Goal: Task Accomplishment & Management: Manage account settings

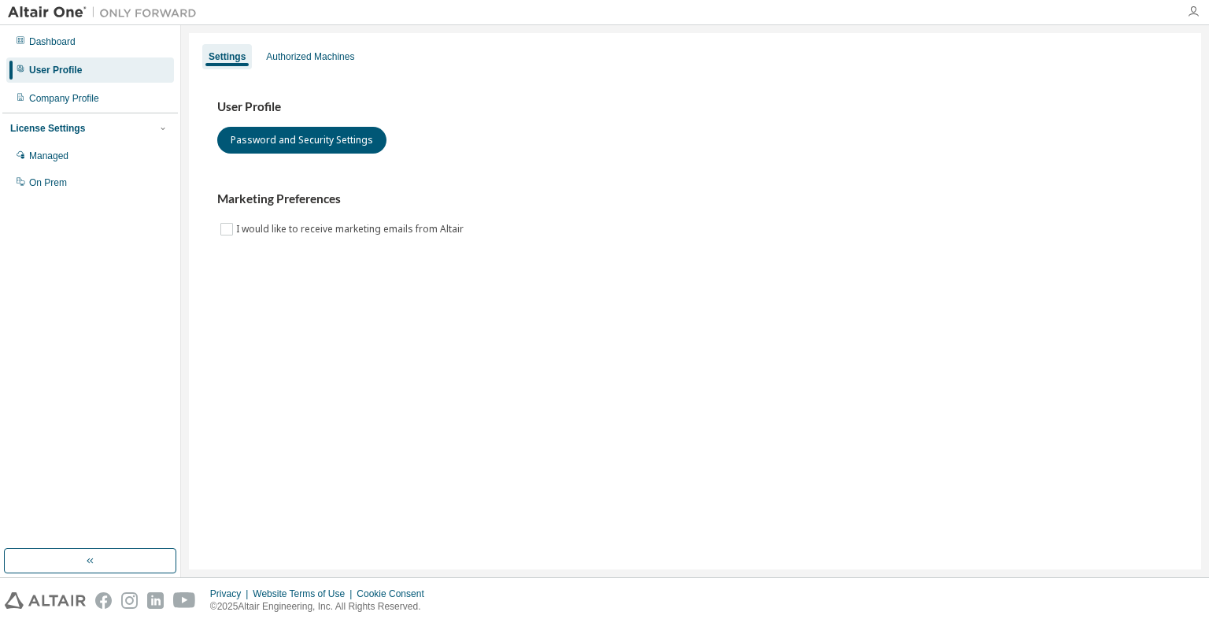
click at [1192, 9] on icon "button" at bounding box center [1193, 12] width 13 height 13
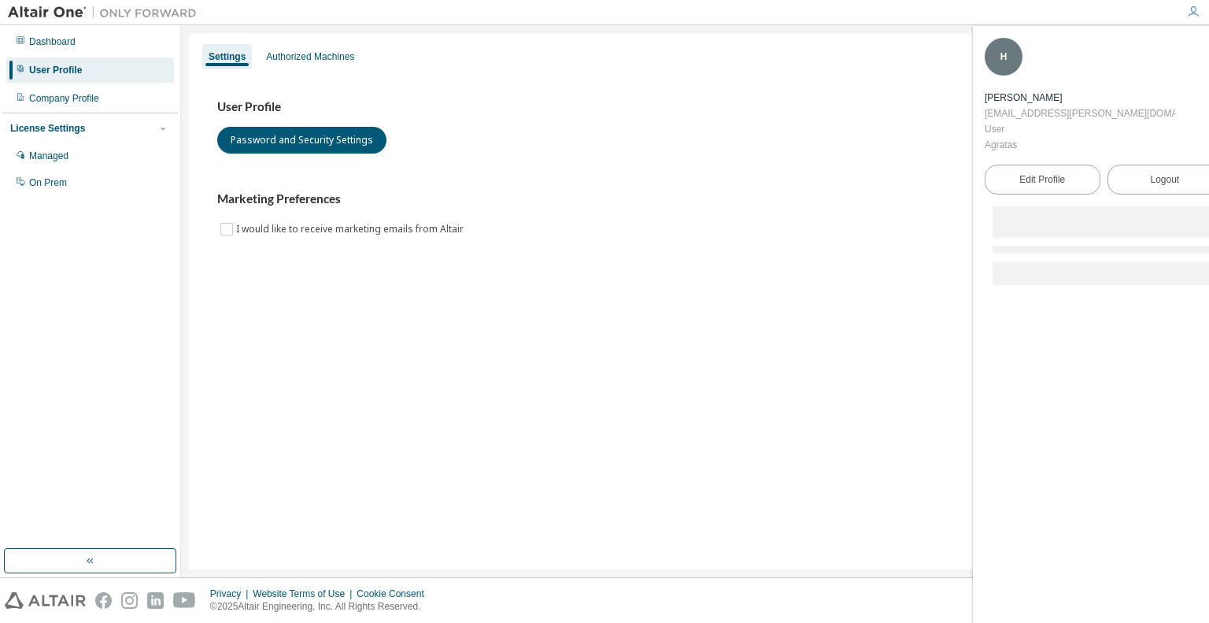
click at [819, 143] on div "User Profile Password and Security Settings" at bounding box center [695, 126] width 956 height 54
click at [57, 39] on div "Dashboard" at bounding box center [52, 41] width 46 height 13
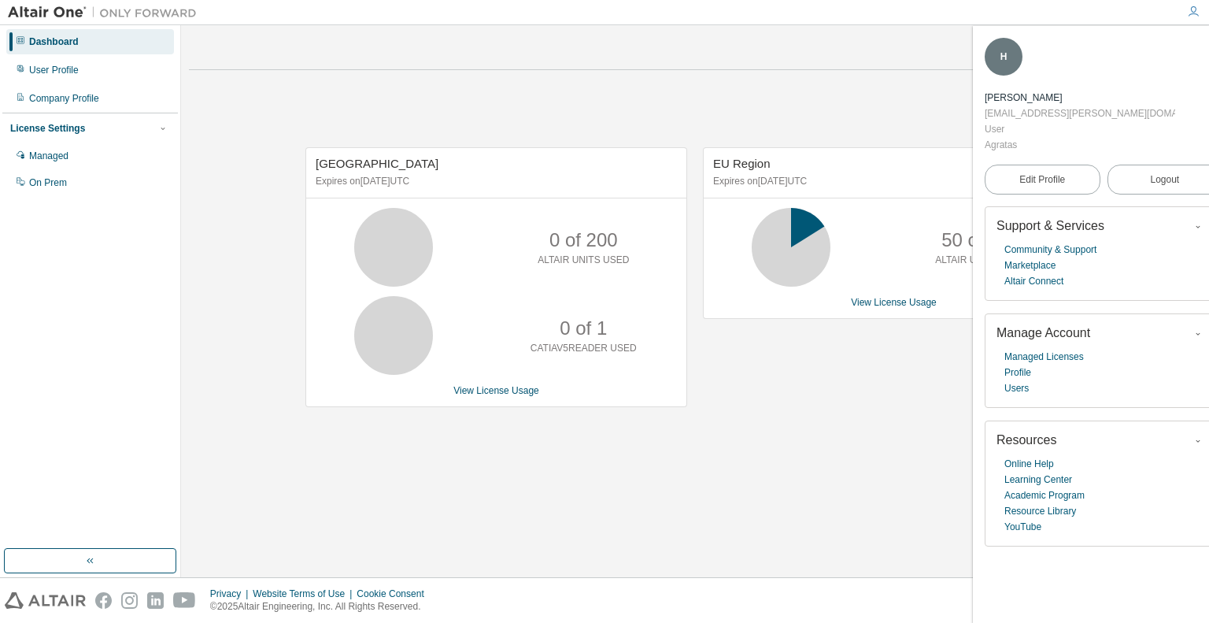
click at [1209, 50] on icon "button" at bounding box center [1213, 47] width 9 height 9
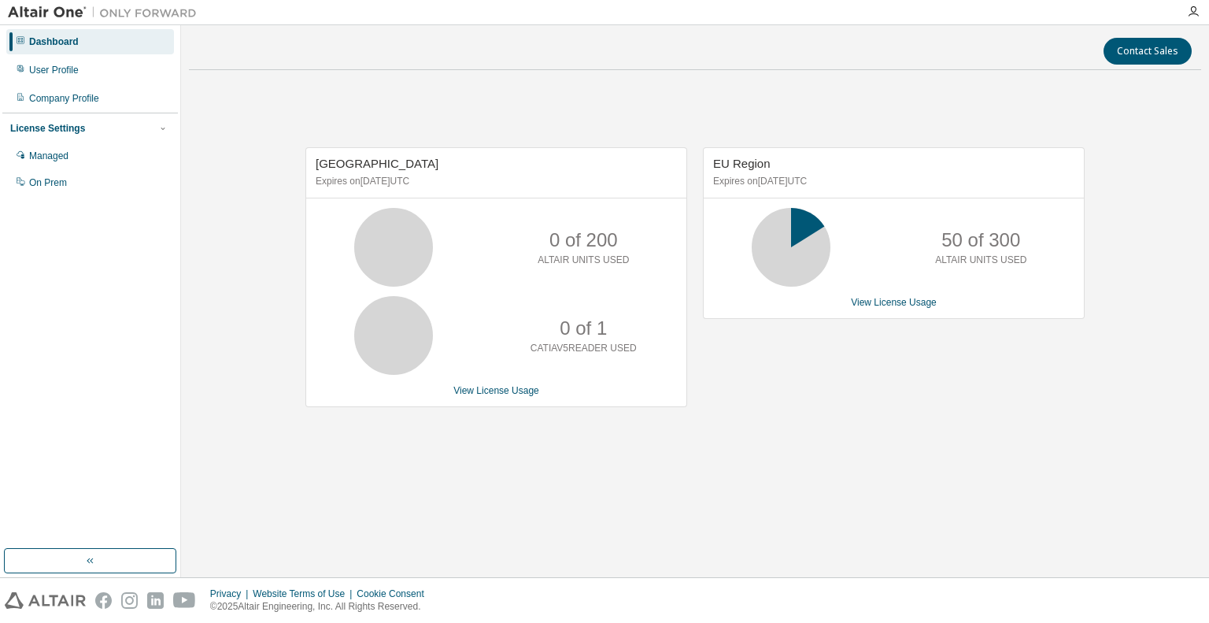
click at [953, 511] on div "Contact Sales Asia Region Expires on [DATE] UTC 0 of 200 ALTAIR UNITS USED 0 of…" at bounding box center [695, 301] width 1013 height 536
click at [88, 75] on div "User Profile" at bounding box center [90, 69] width 168 height 25
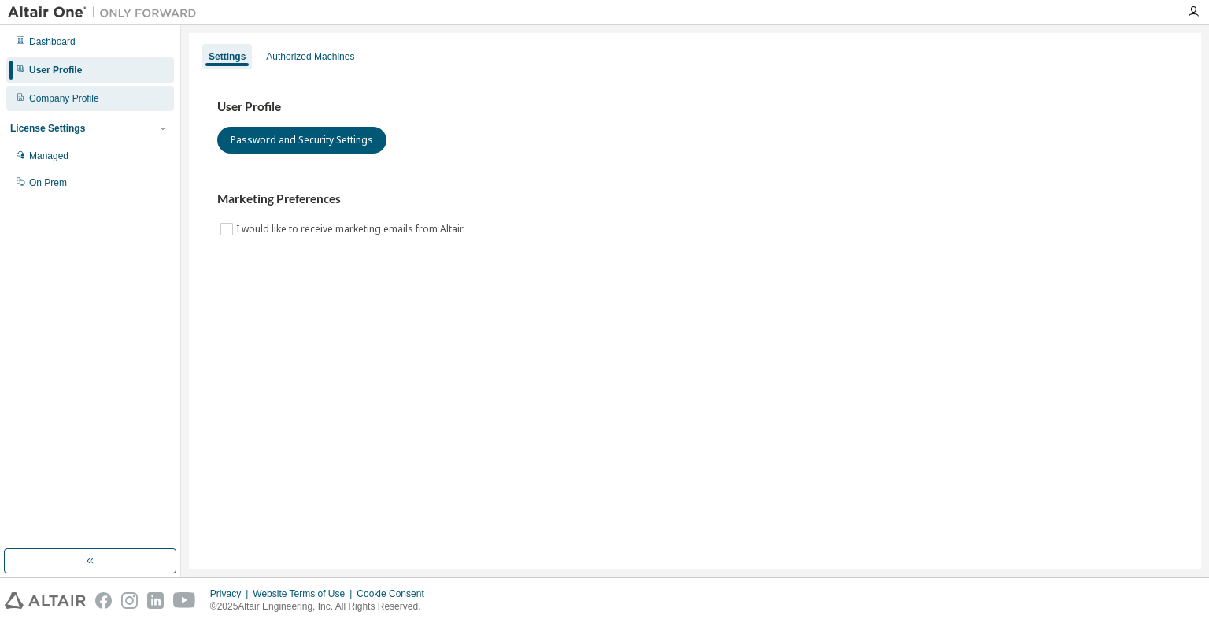
click at [87, 102] on div "Company Profile" at bounding box center [64, 98] width 70 height 13
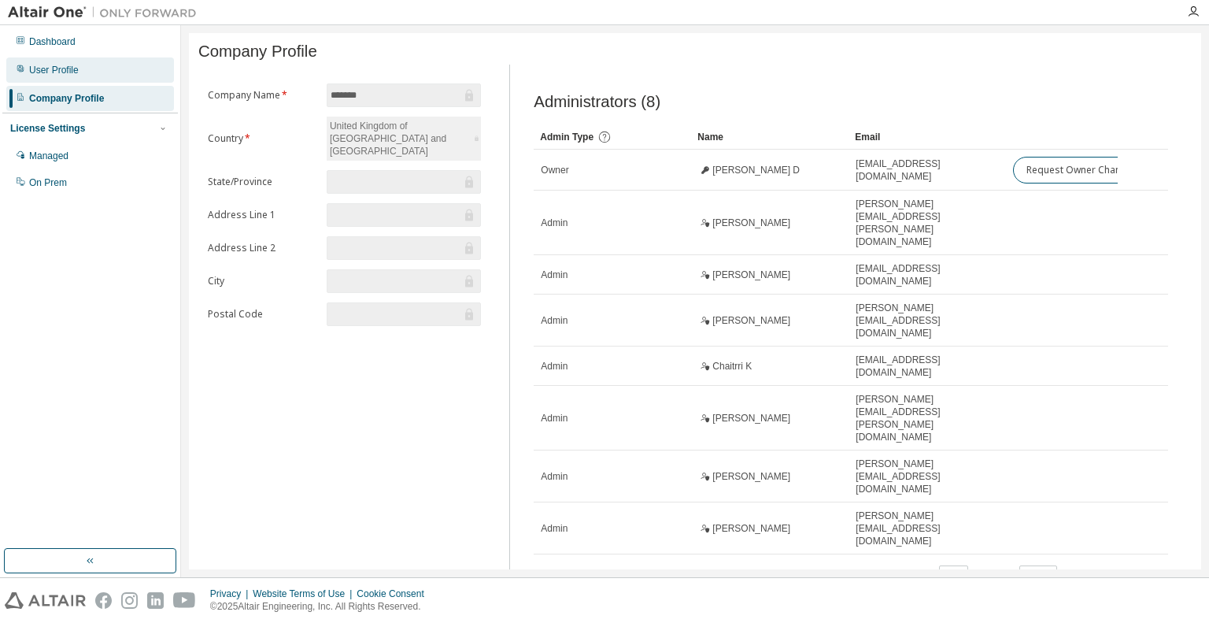
click at [63, 72] on div "User Profile" at bounding box center [54, 70] width 50 height 13
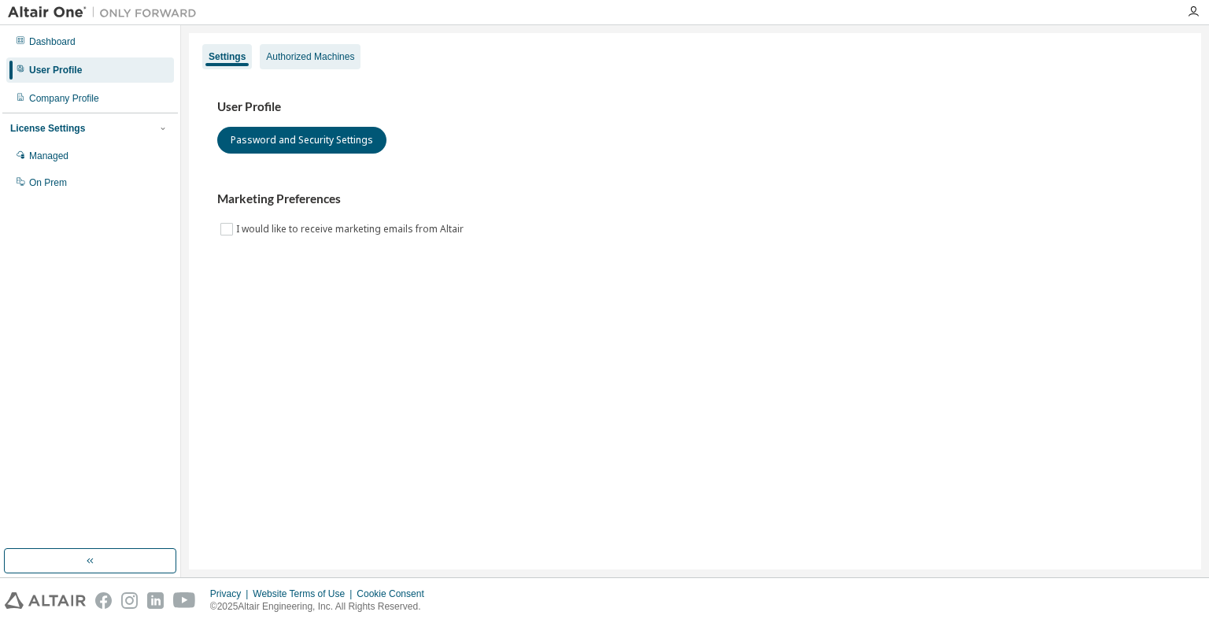
click at [320, 50] on div "Authorized Machines" at bounding box center [310, 56] width 88 height 13
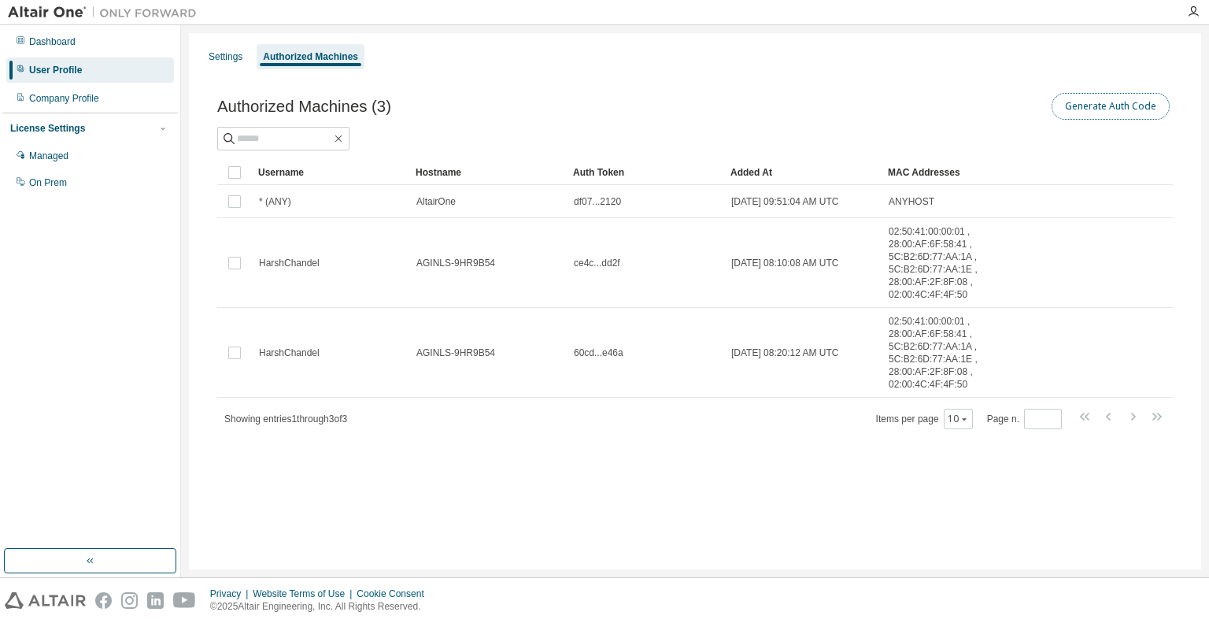
click at [1097, 112] on button "Generate Auth Code" at bounding box center [1111, 106] width 118 height 27
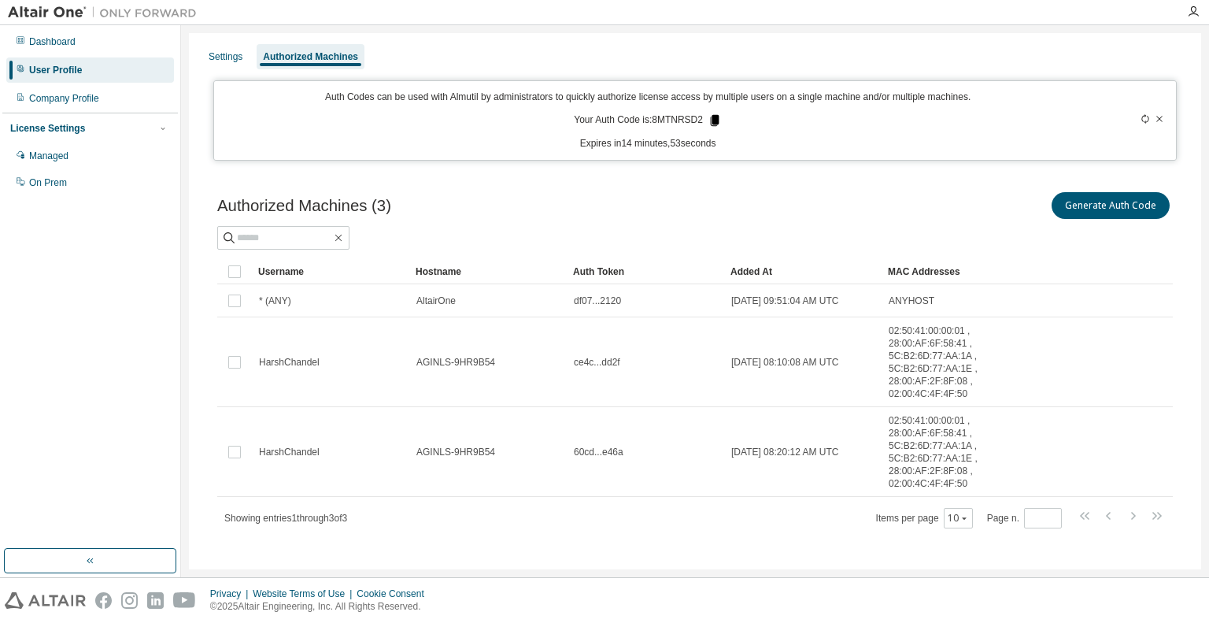
click at [711, 119] on icon at bounding box center [715, 120] width 9 height 11
click at [69, 43] on div "Dashboard" at bounding box center [52, 41] width 46 height 13
